Goal: Transaction & Acquisition: Purchase product/service

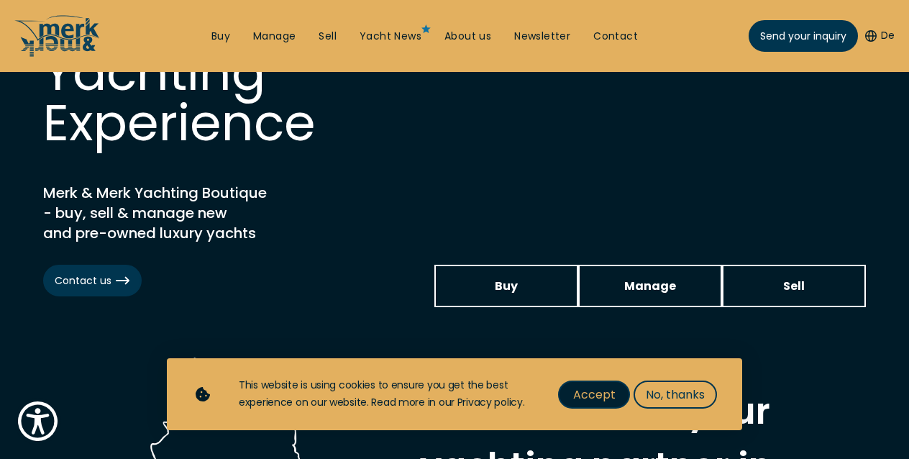
click at [594, 391] on span "Accept" at bounding box center [594, 394] width 42 height 18
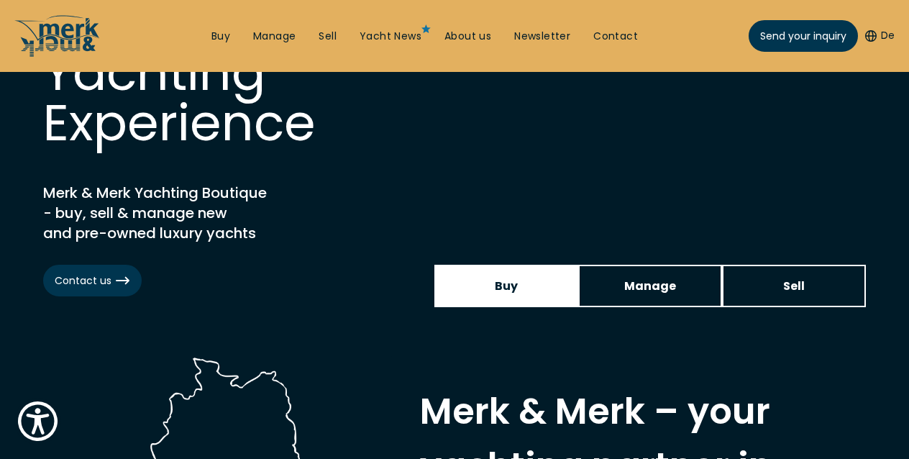
click at [493, 290] on link "Buy" at bounding box center [506, 286] width 144 height 42
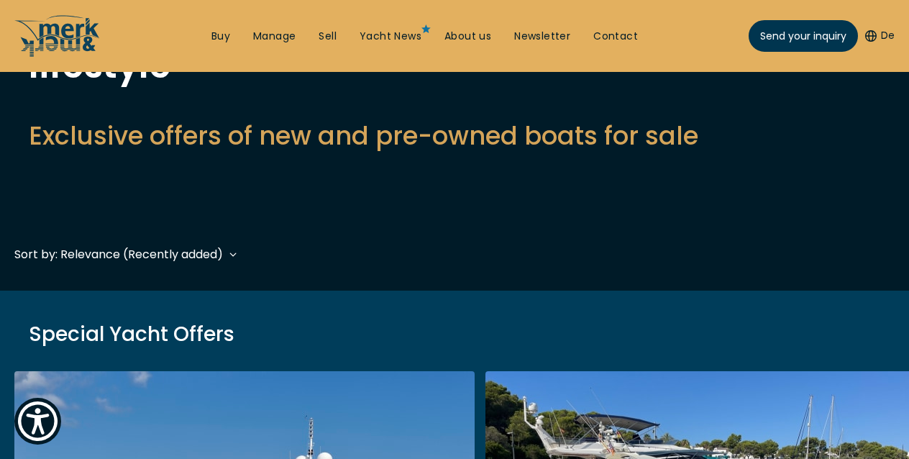
click at [502, 153] on div "Find the perfect yacht for your lifestyle Exclusive offers of new and pre-owned…" at bounding box center [454, 65] width 851 height 178
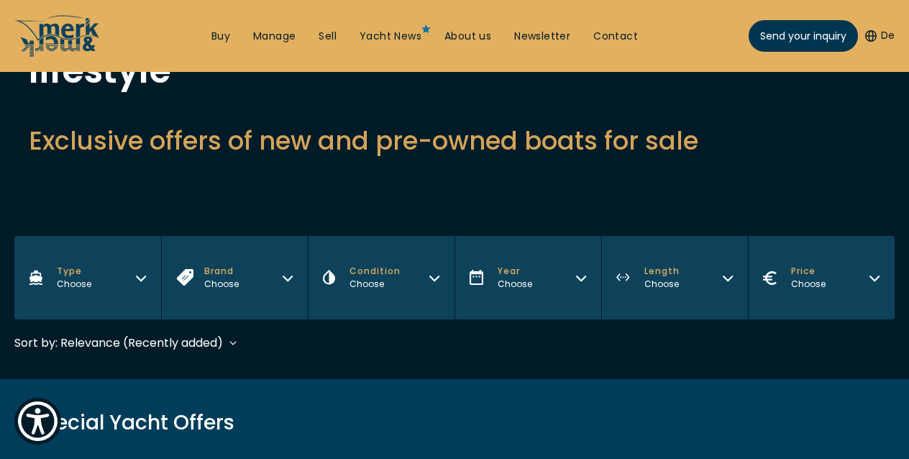
scroll to position [204, 0]
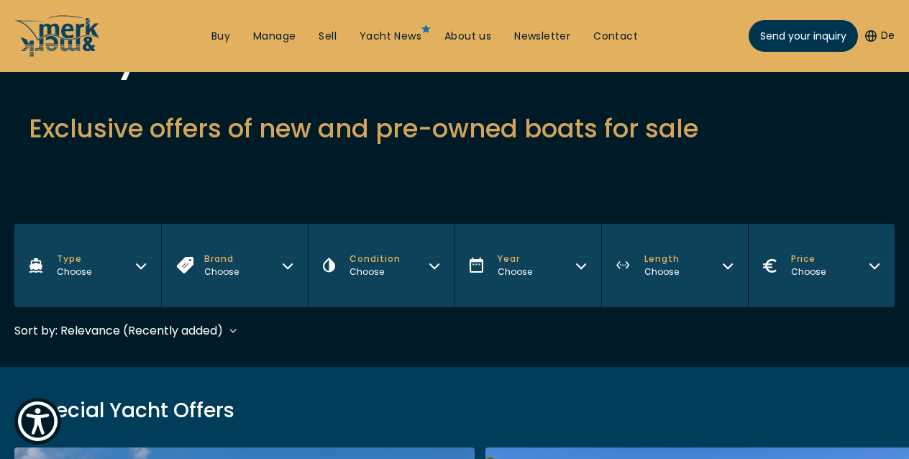
click at [286, 265] on icon "Brand" at bounding box center [288, 264] width 12 height 12
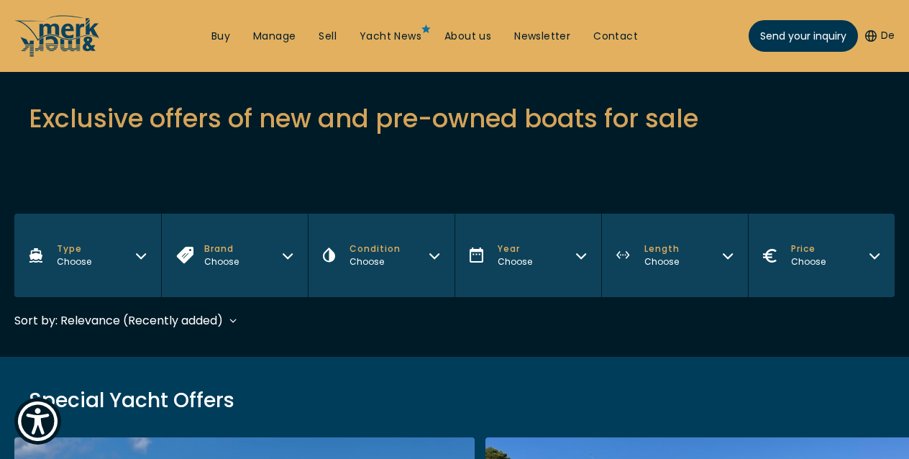
scroll to position [145, 0]
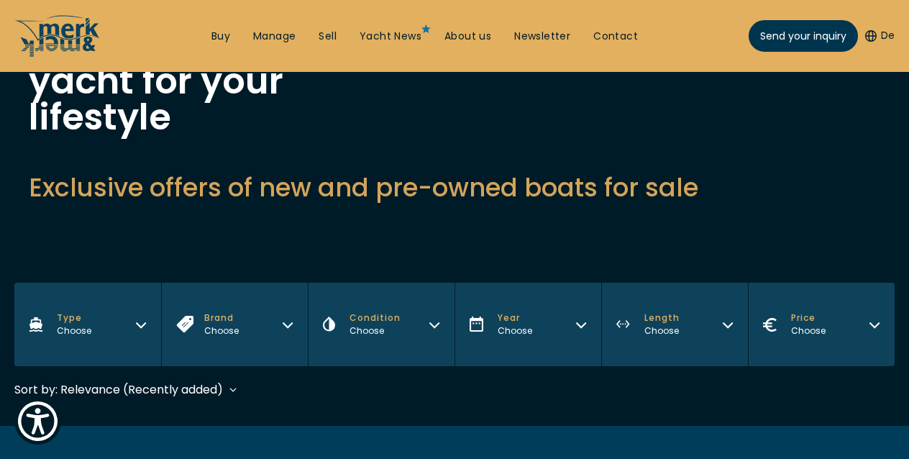
click at [283, 321] on icon "Brand" at bounding box center [288, 323] width 12 height 12
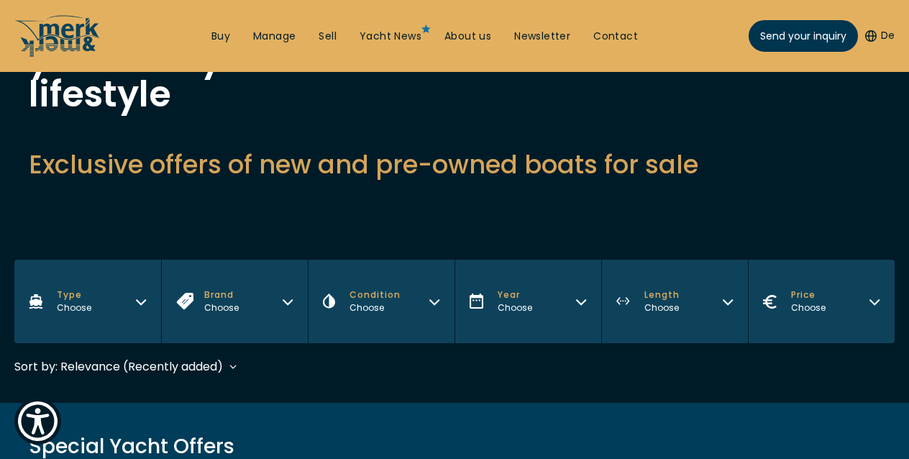
scroll to position [257, 0]
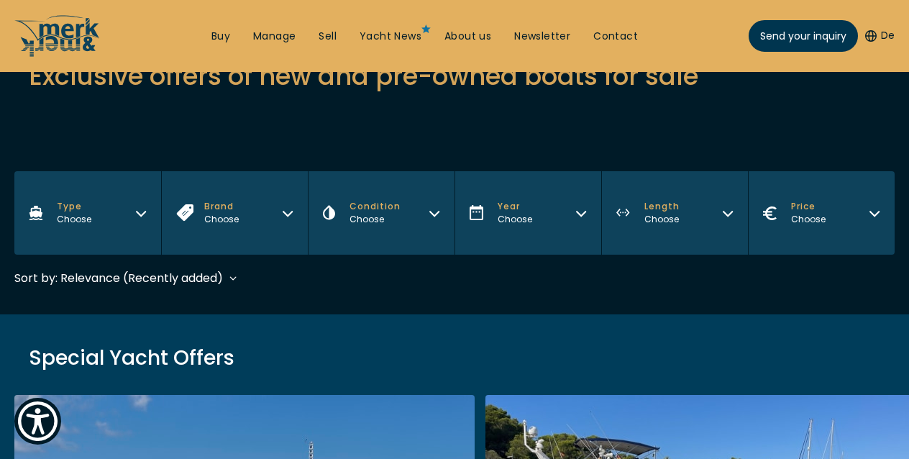
click at [289, 211] on icon "Brand" at bounding box center [288, 212] width 12 height 12
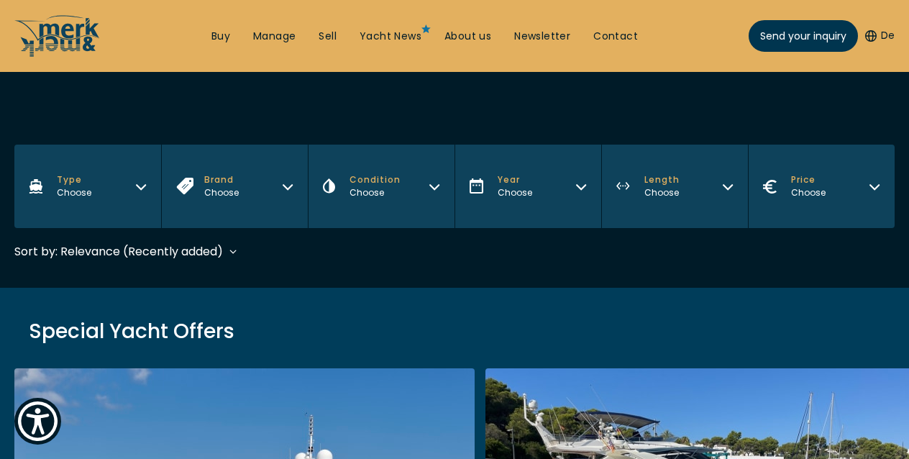
scroll to position [265, 0]
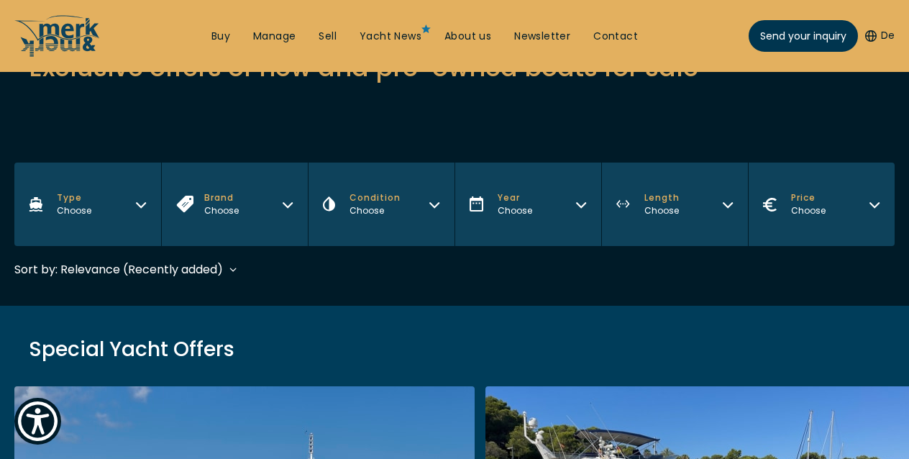
click at [289, 203] on icon "Brand" at bounding box center [288, 203] width 12 height 12
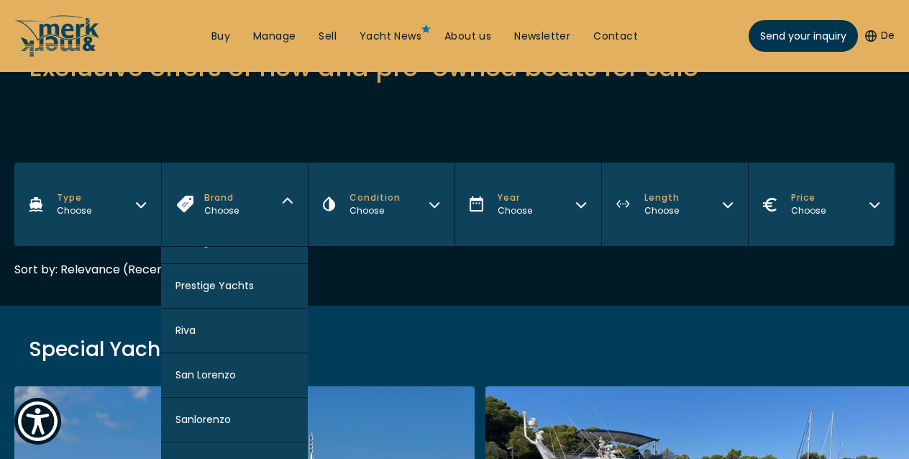
scroll to position [1553, 0]
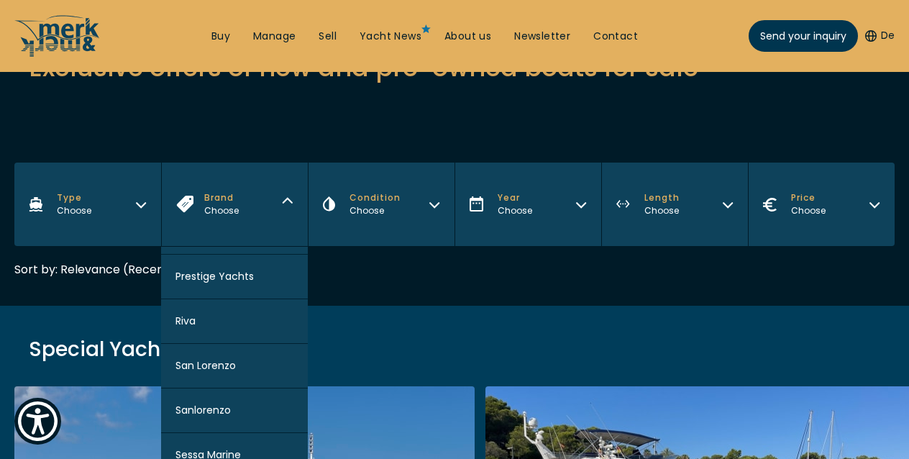
click at [208, 365] on span "San Lorenzo" at bounding box center [205, 365] width 60 height 15
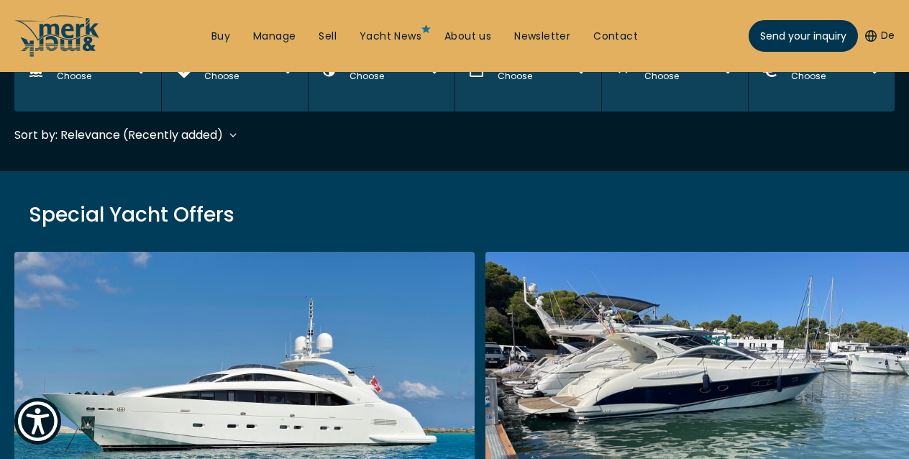
scroll to position [428, 0]
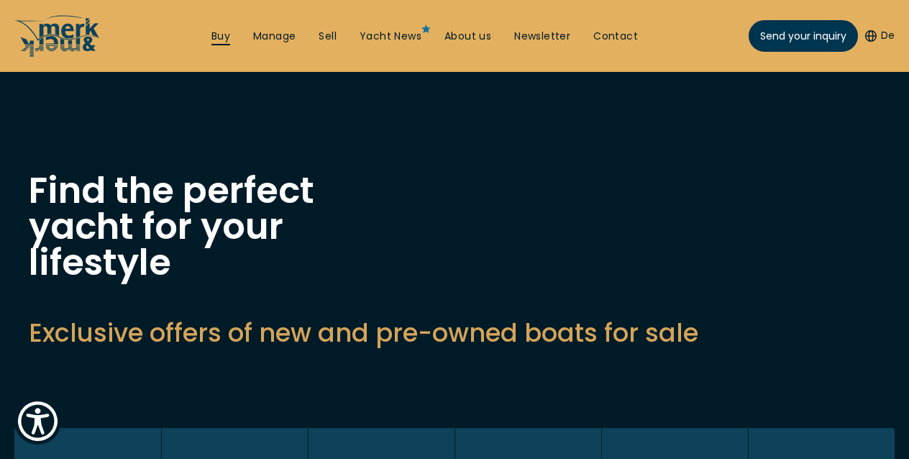
click at [224, 35] on link "Buy" at bounding box center [220, 36] width 19 height 14
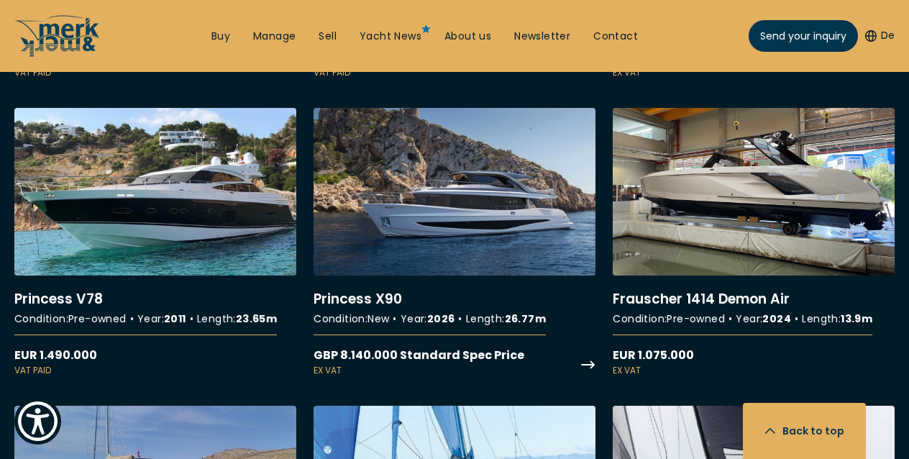
scroll to position [2297, 0]
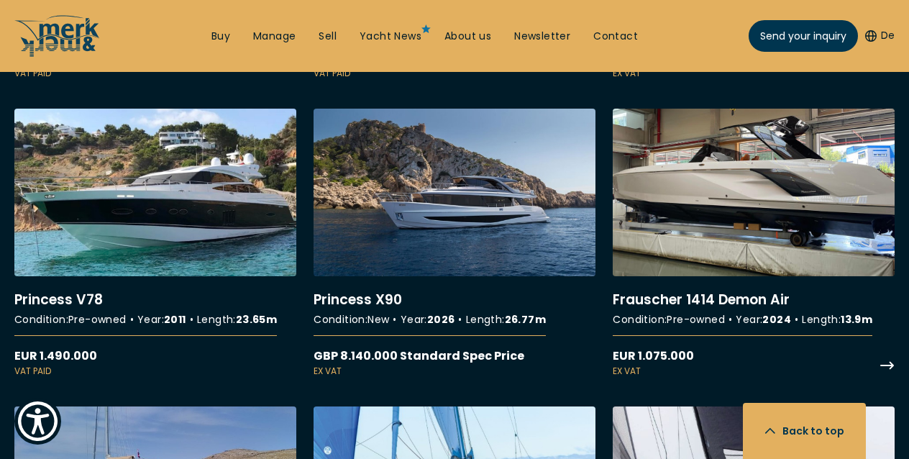
click at [718, 294] on link "More details about Frauscher 1414 Demon Air" at bounding box center [754, 243] width 282 height 269
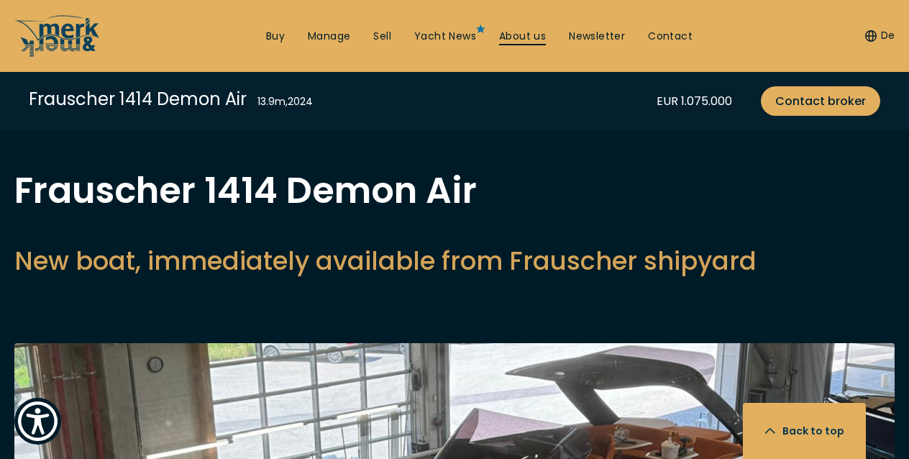
click at [523, 34] on link "About us" at bounding box center [522, 36] width 47 height 14
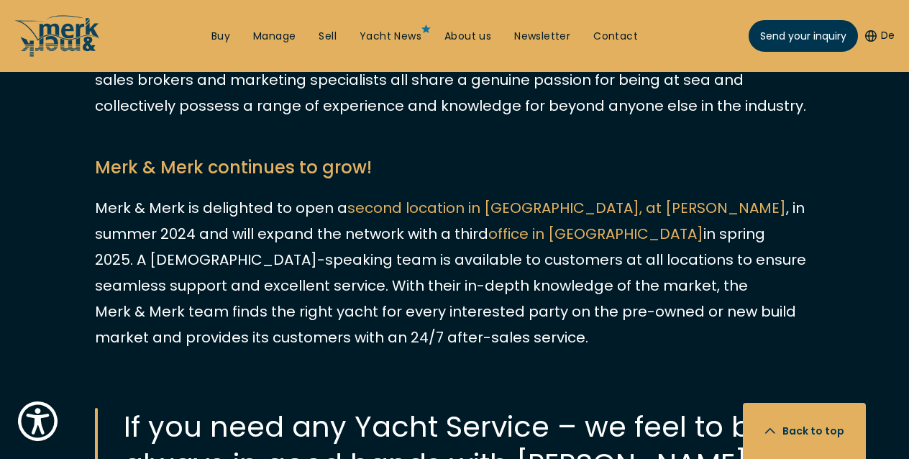
scroll to position [1500, 0]
